Goal: Obtain resource: Obtain resource

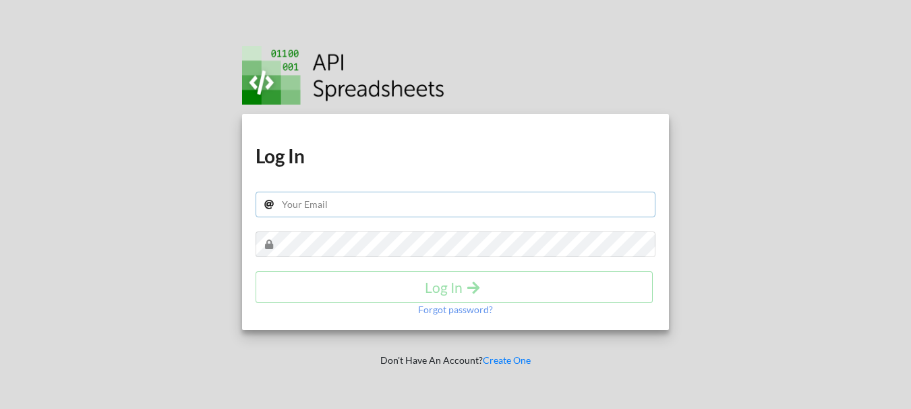
drag, startPoint x: 0, startPoint y: 0, endPoint x: 350, endPoint y: 161, distance: 385.2
click at [350, 161] on div "Download hidden Download hidden Log In Log In Forgot password?" at bounding box center [455, 222] width 427 height 216
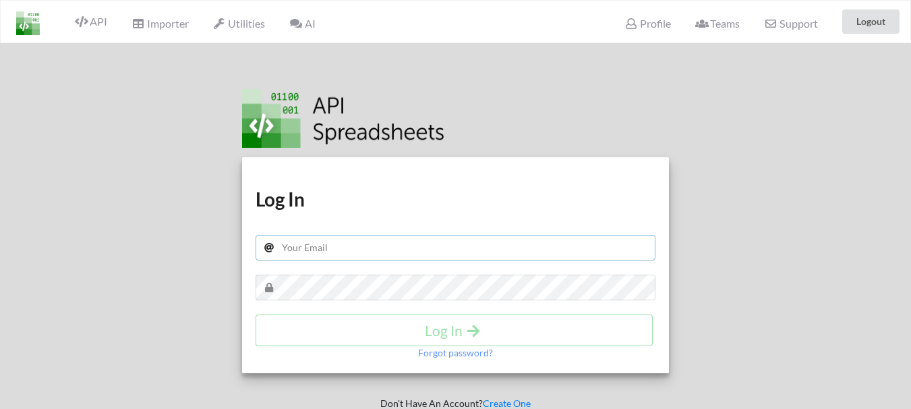
type input "[EMAIL_ADDRESS][DOMAIN_NAME]"
click at [346, 245] on input "parts.gws@modihyundai.co.in" at bounding box center [456, 248] width 400 height 26
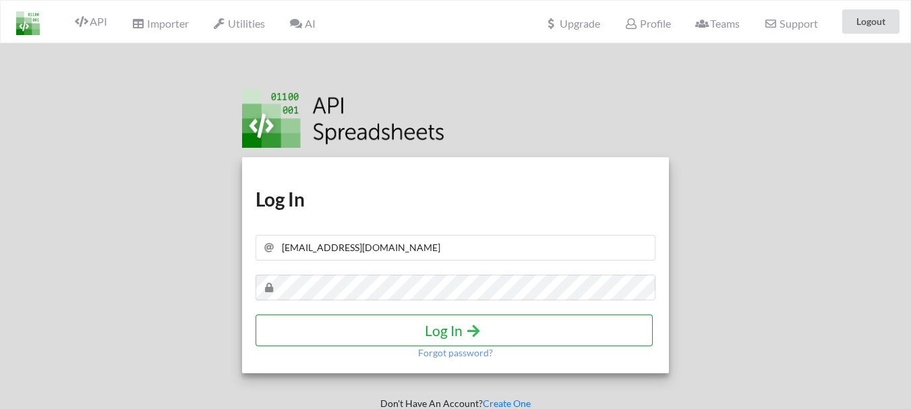
click at [467, 323] on icon "submit" at bounding box center [473, 329] width 17 height 14
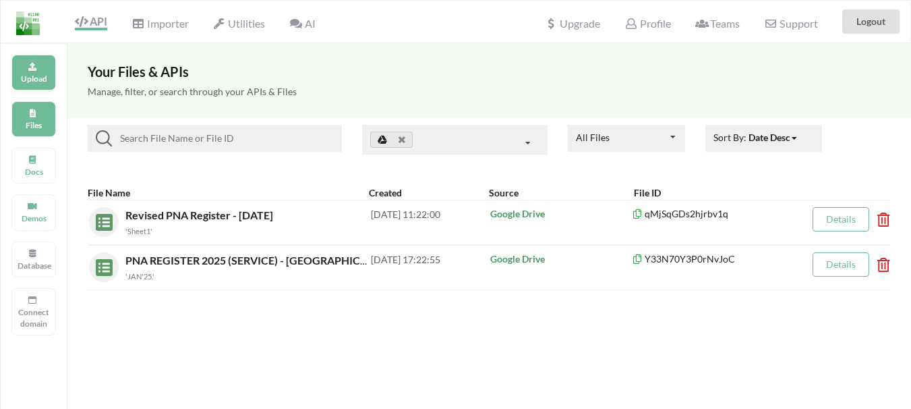
click at [39, 72] on div "Upload" at bounding box center [33, 73] width 44 height 36
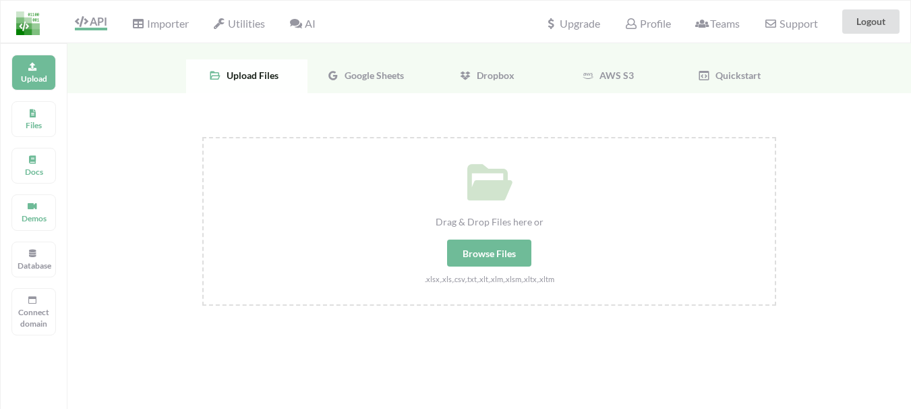
click at [368, 78] on span "Google Sheets" at bounding box center [371, 74] width 65 height 11
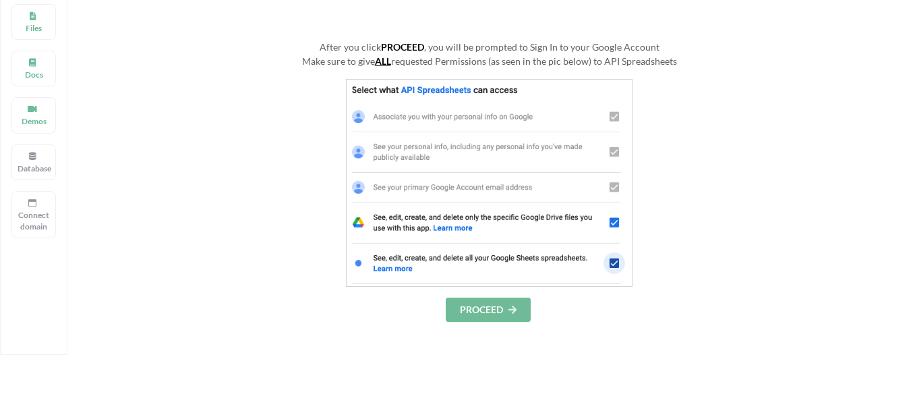
scroll to position [202, 0]
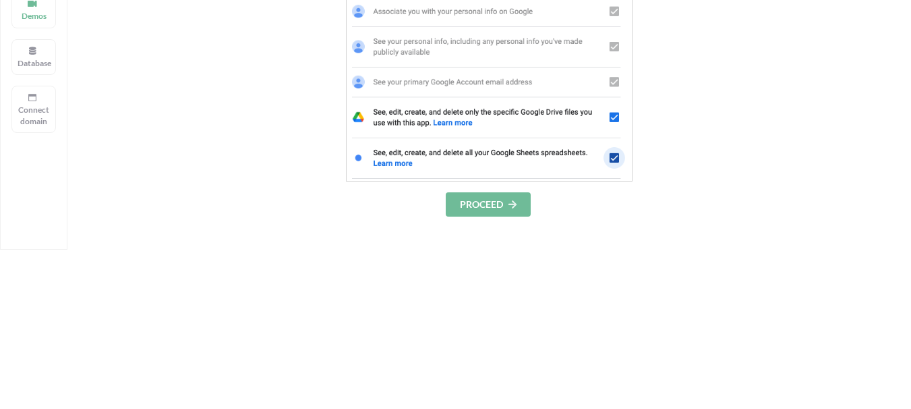
click at [501, 206] on button "PROCEED" at bounding box center [488, 204] width 85 height 24
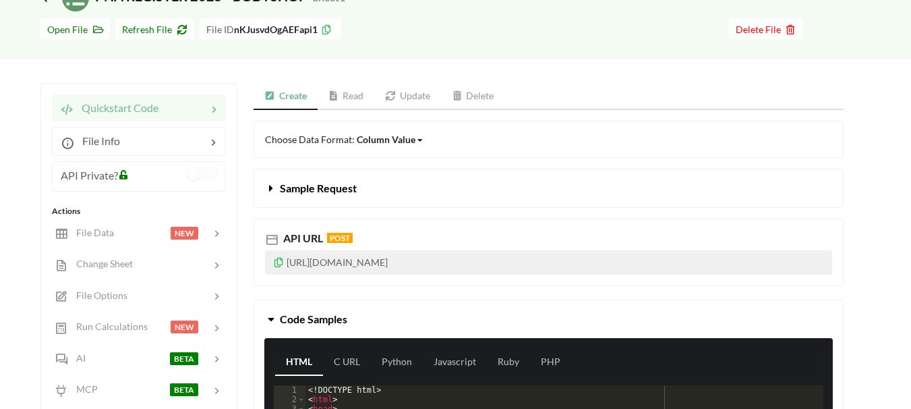
scroll to position [67, 0]
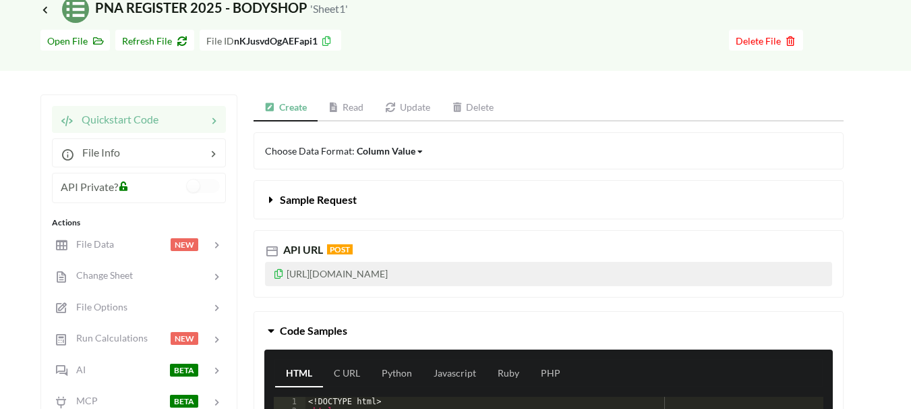
click at [353, 113] on link "Read" at bounding box center [346, 107] width 57 height 27
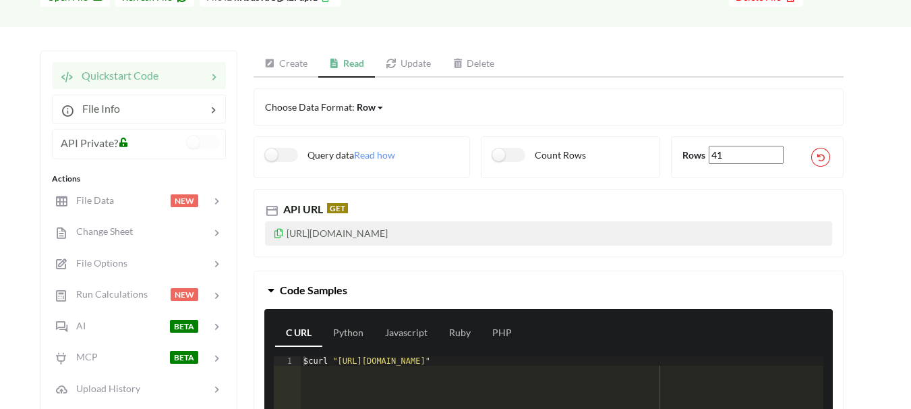
scroll to position [135, 0]
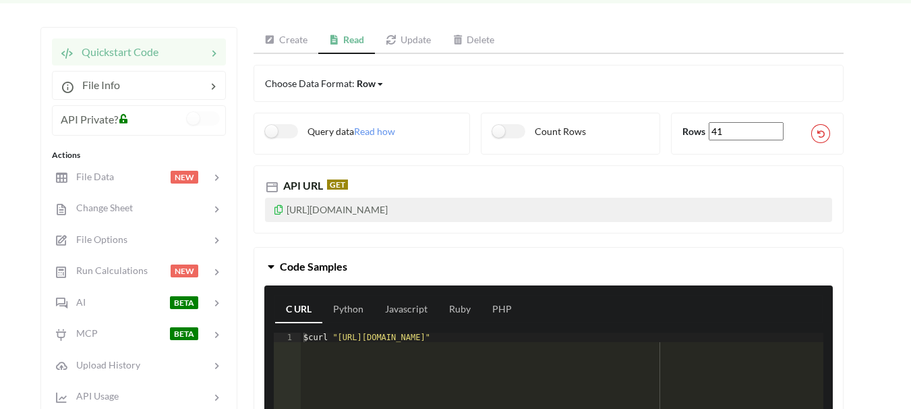
click at [277, 212] on icon at bounding box center [278, 207] width 11 height 9
click at [281, 212] on icon at bounding box center [278, 207] width 11 height 9
click at [172, 111] on div at bounding box center [158, 122] width 55 height 22
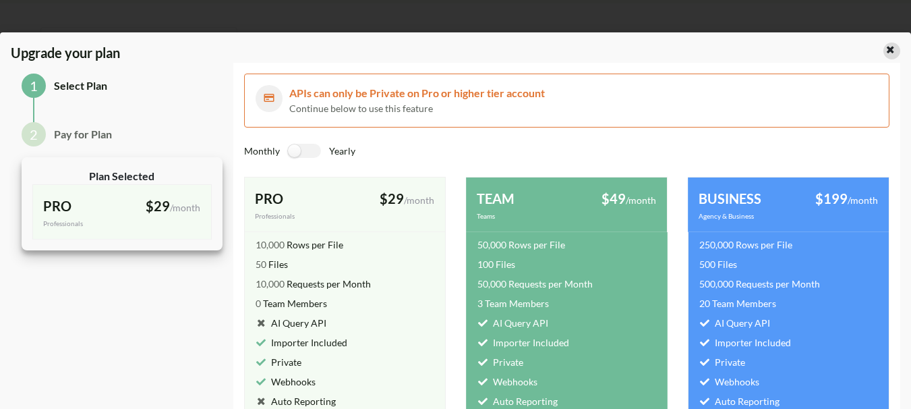
click at [885, 47] on icon at bounding box center [890, 47] width 11 height 9
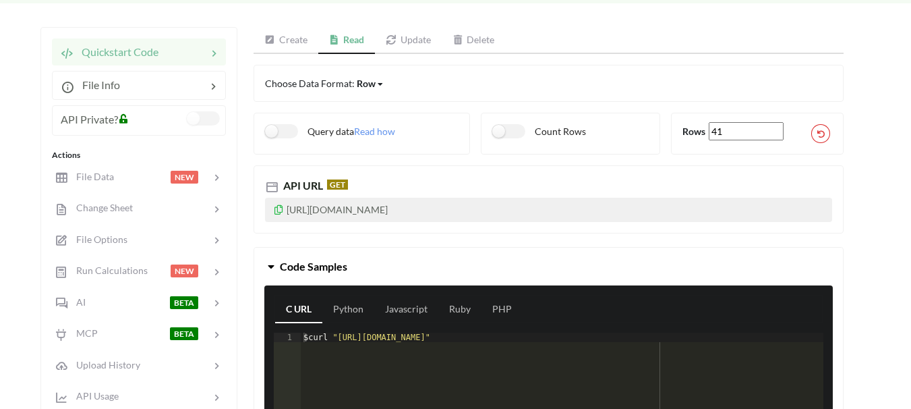
click at [212, 120] on label at bounding box center [203, 118] width 33 height 14
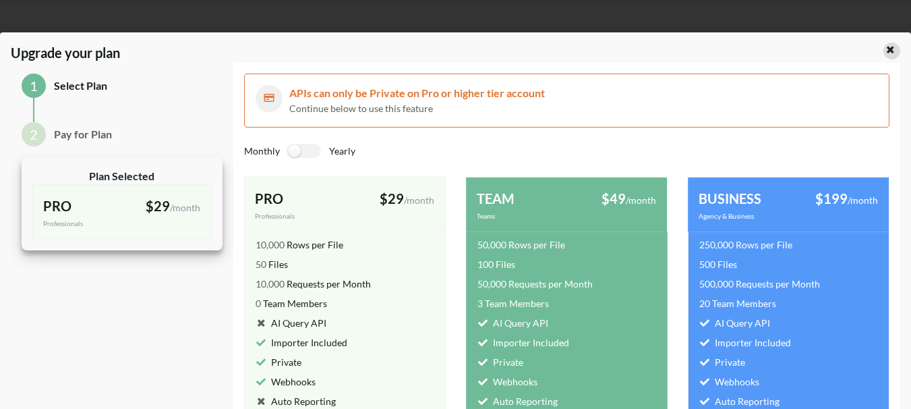
click at [885, 52] on icon at bounding box center [890, 47] width 11 height 9
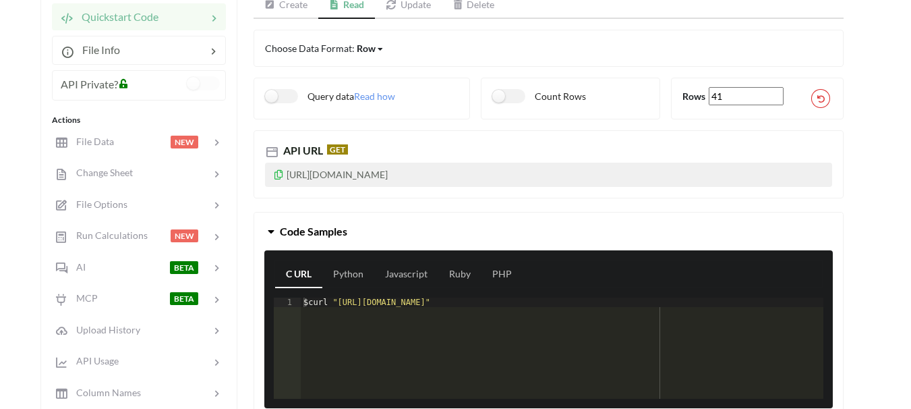
scroll to position [202, 0]
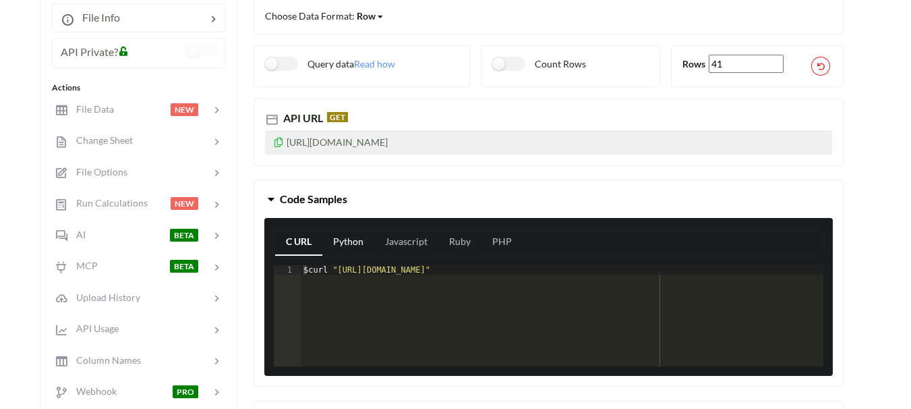
click at [356, 240] on link "Python" at bounding box center [348, 242] width 52 height 27
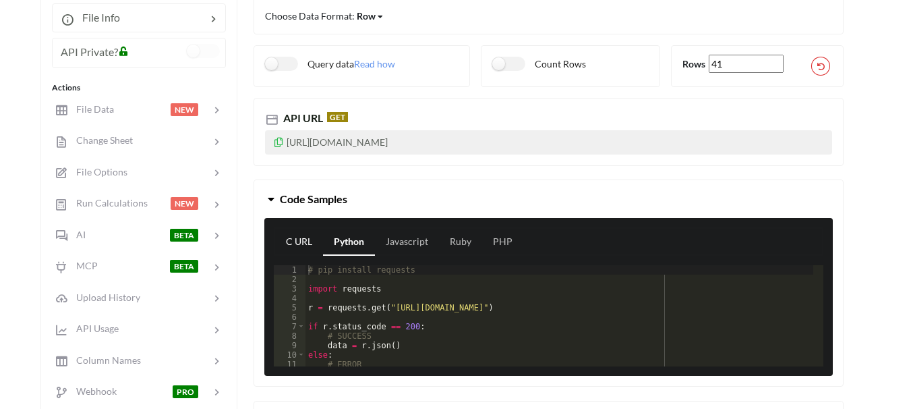
click at [299, 237] on link "C URL" at bounding box center [299, 242] width 48 height 27
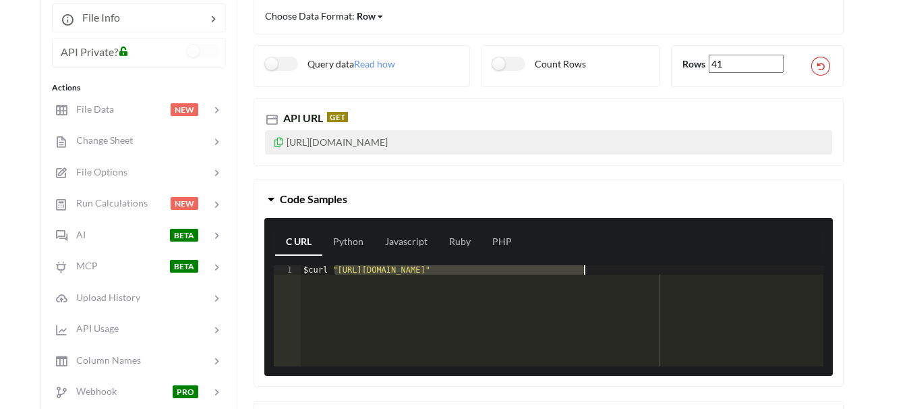
drag, startPoint x: 335, startPoint y: 268, endPoint x: 582, endPoint y: 272, distance: 246.8
click at [582, 272] on div "$ curl "[URL][DOMAIN_NAME]"" at bounding box center [562, 325] width 522 height 120
click at [449, 197] on button "Code Samples" at bounding box center [548, 199] width 589 height 38
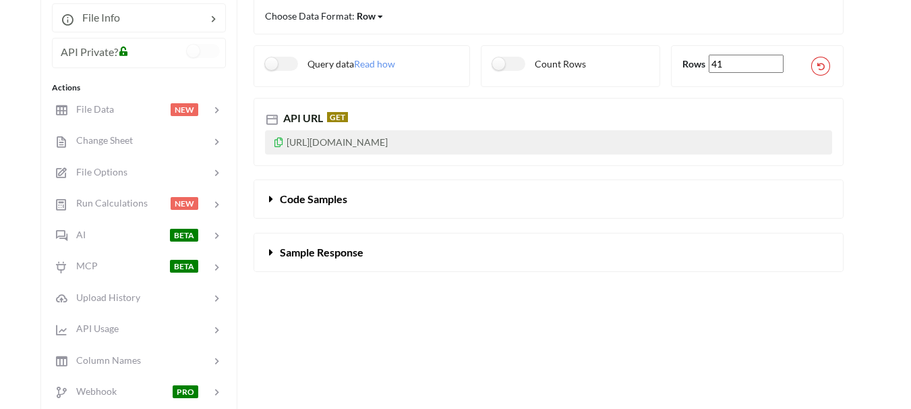
click at [449, 198] on button "Code Samples" at bounding box center [548, 199] width 589 height 38
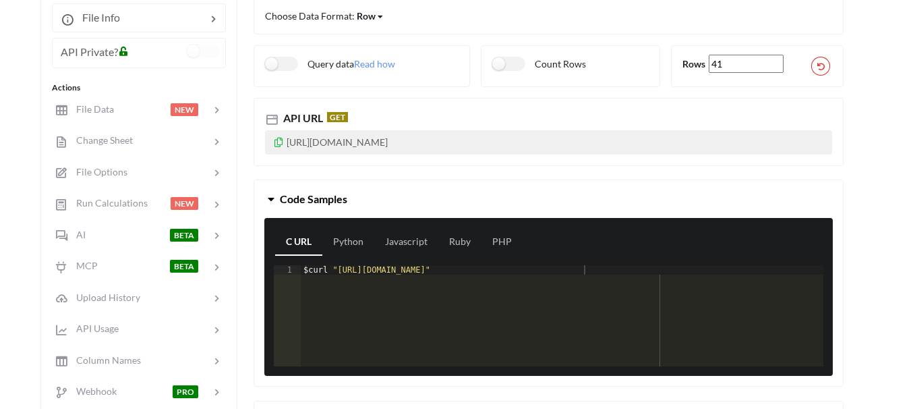
click at [449, 198] on button "Code Samples" at bounding box center [548, 199] width 589 height 38
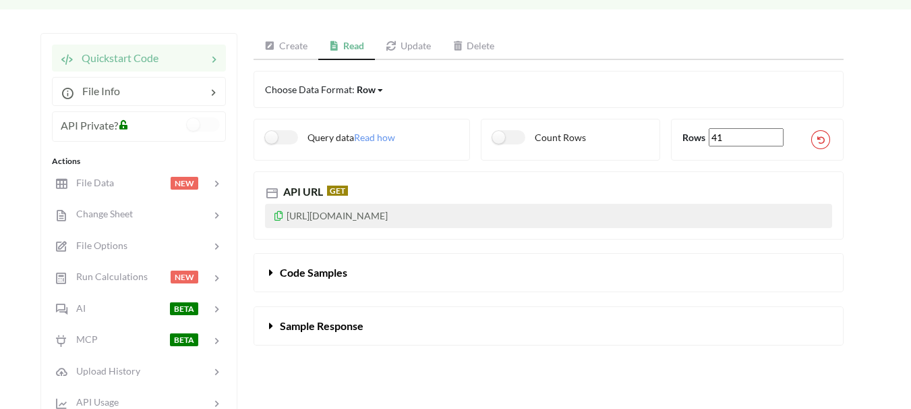
scroll to position [135, 0]
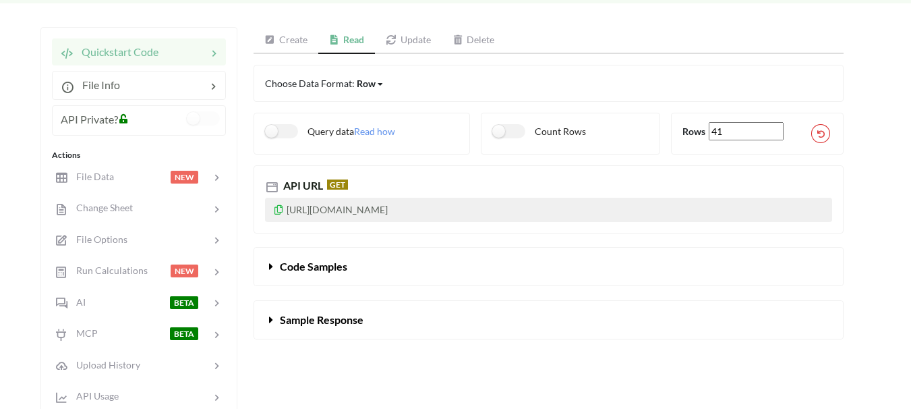
click at [275, 211] on icon at bounding box center [278, 207] width 11 height 9
click at [280, 208] on icon at bounding box center [278, 207] width 11 height 9
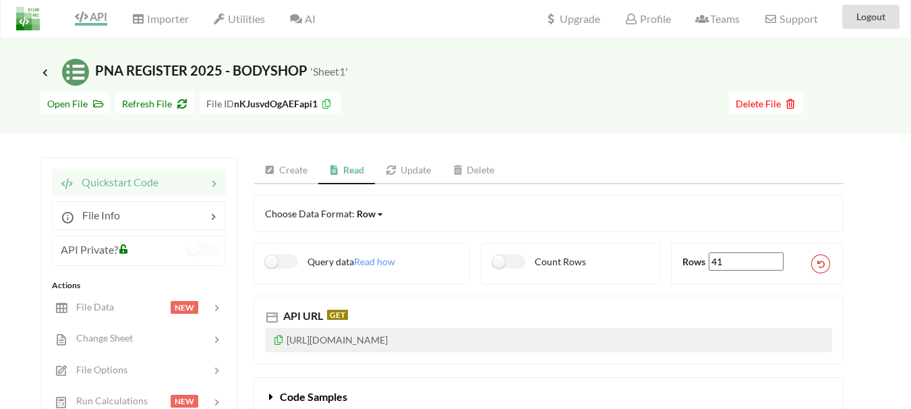
scroll to position [0, 0]
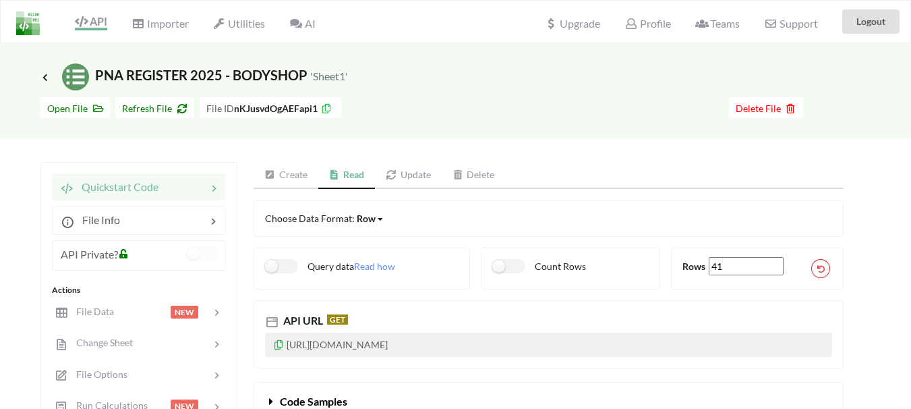
click at [285, 171] on link "Create" at bounding box center [285, 175] width 65 height 27
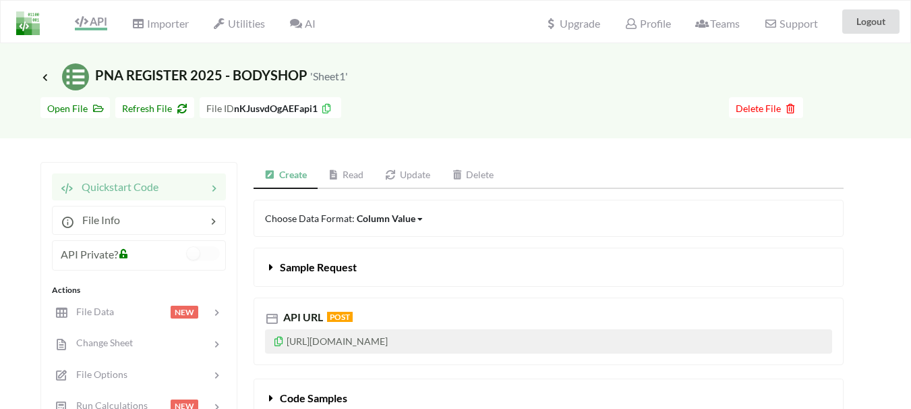
click at [48, 82] on span "Icon Link" at bounding box center [46, 77] width 12 height 10
click at [43, 79] on icon at bounding box center [45, 76] width 12 height 11
